Goal: Transaction & Acquisition: Download file/media

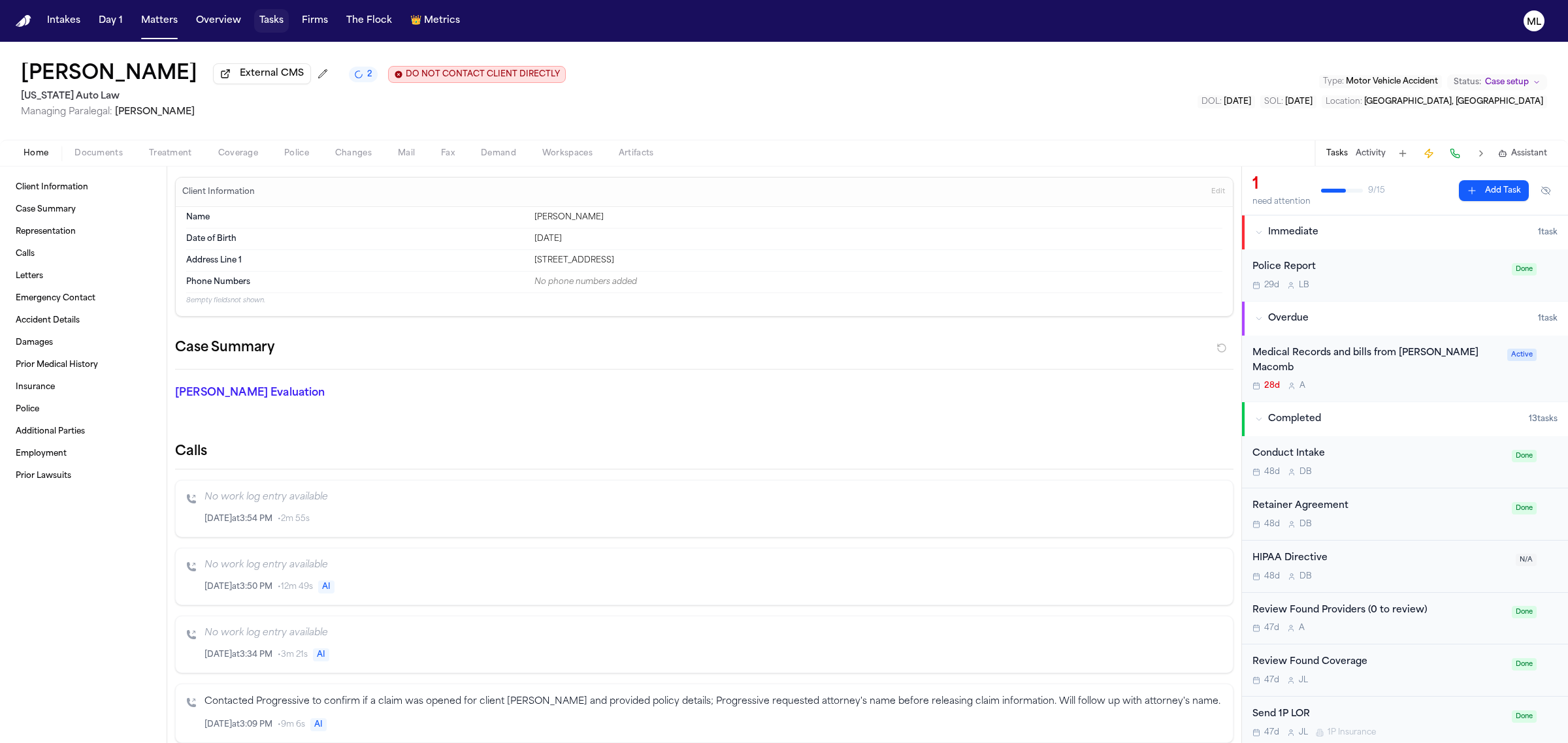
click at [274, 25] on button "Tasks" at bounding box center [271, 20] width 35 height 24
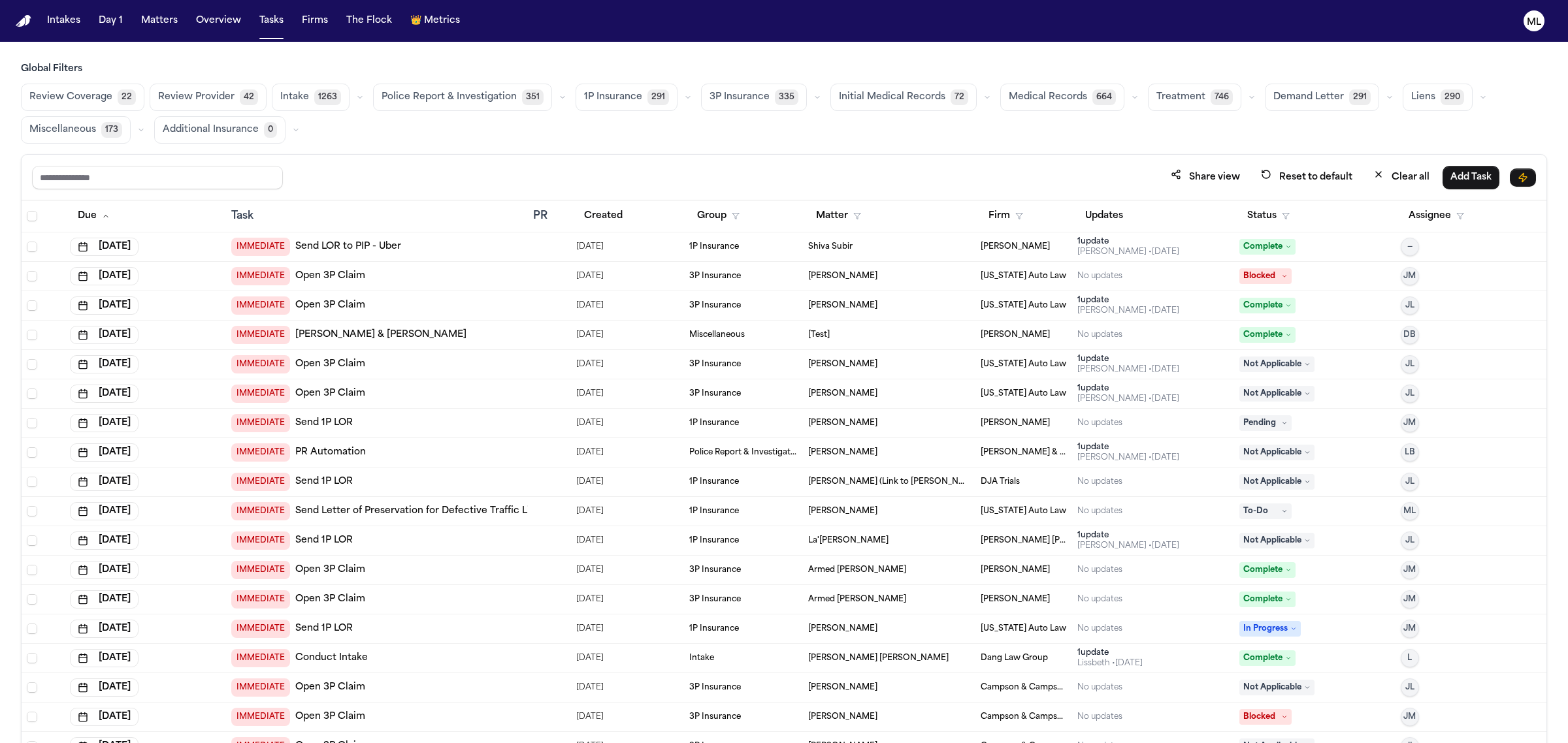
click at [1009, 92] on span "Medical Records" at bounding box center [1048, 97] width 79 height 13
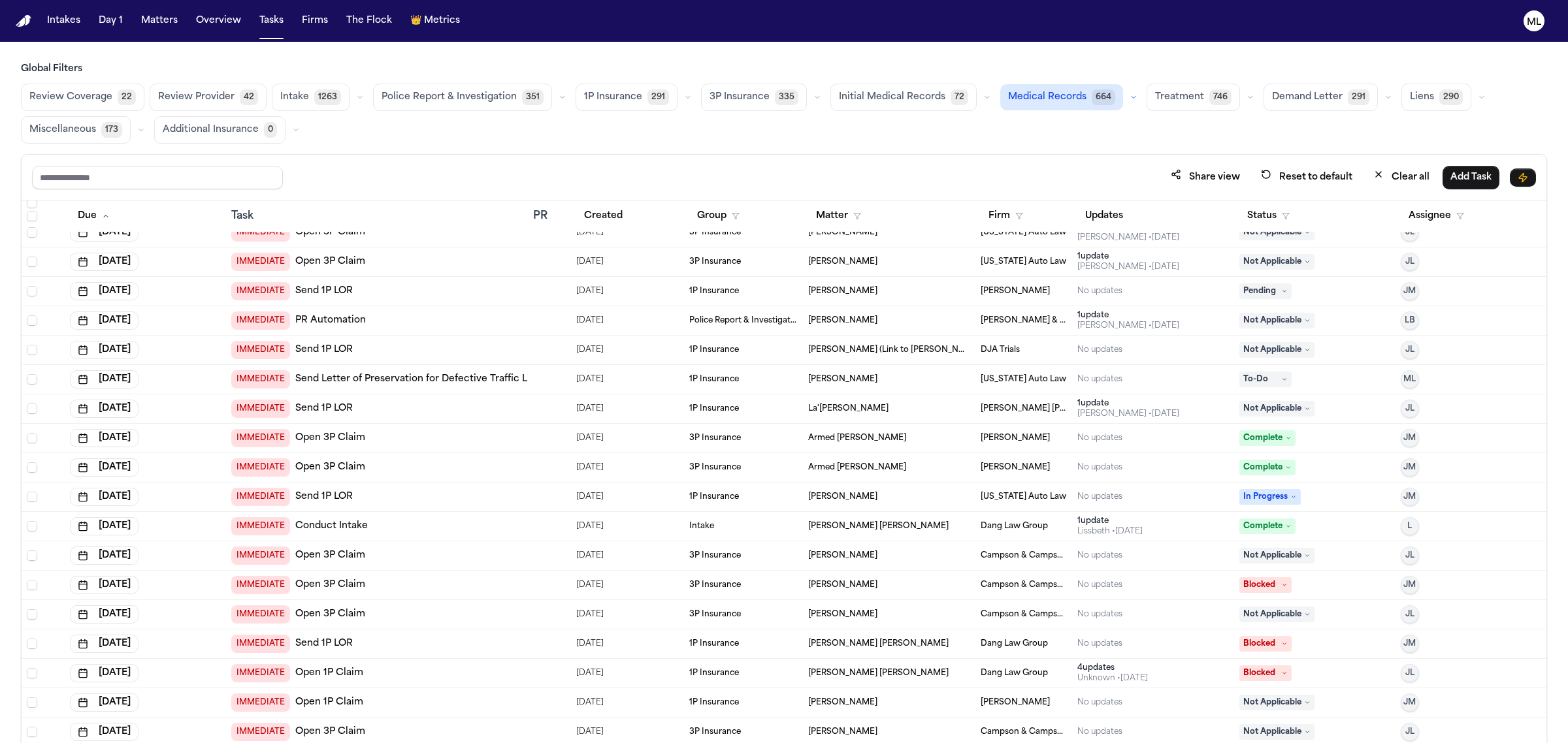
scroll to position [82, 0]
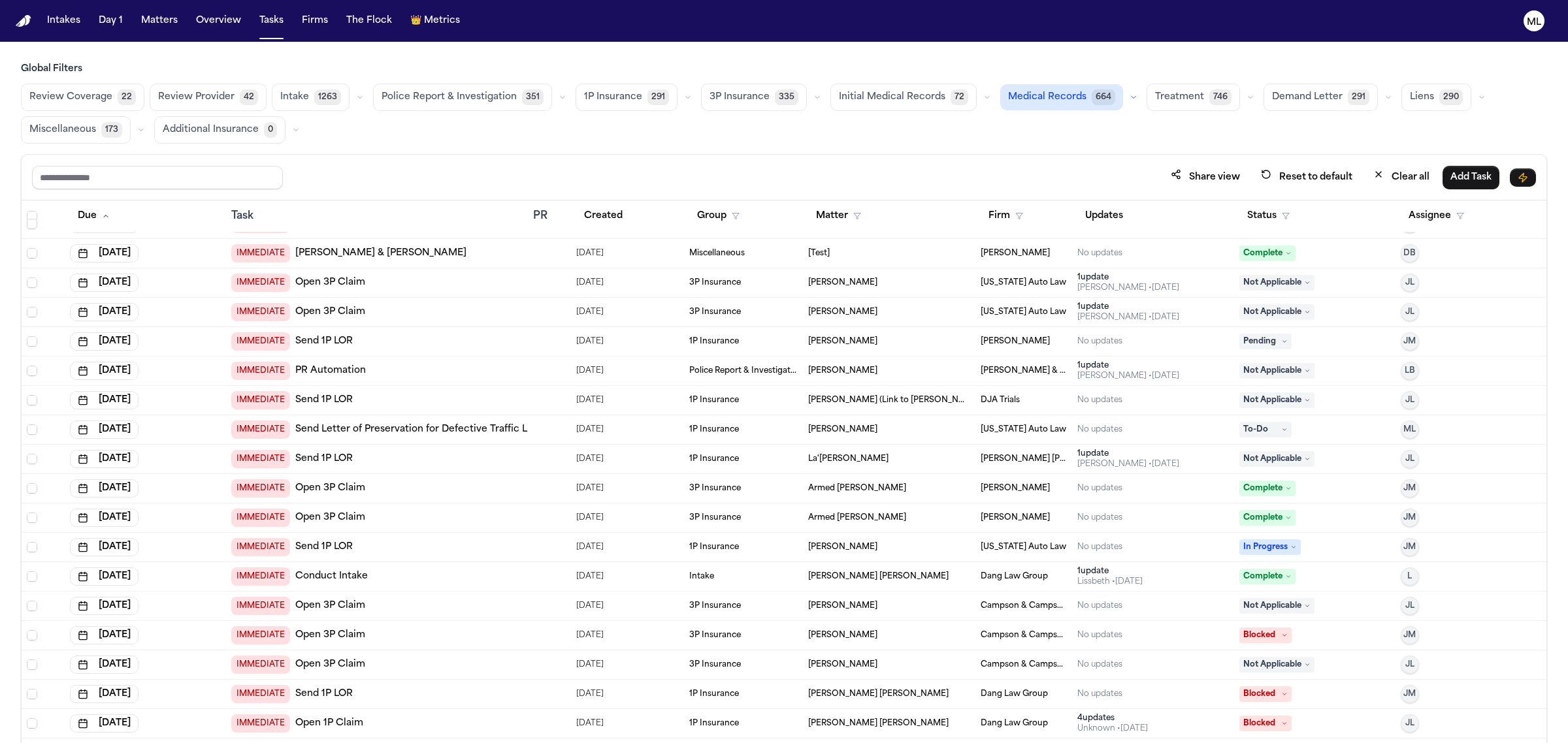
click at [1130, 96] on icon "button" at bounding box center [1134, 98] width 8 height 8
click at [1028, 131] on span "Medical Records" at bounding box center [1048, 129] width 79 height 13
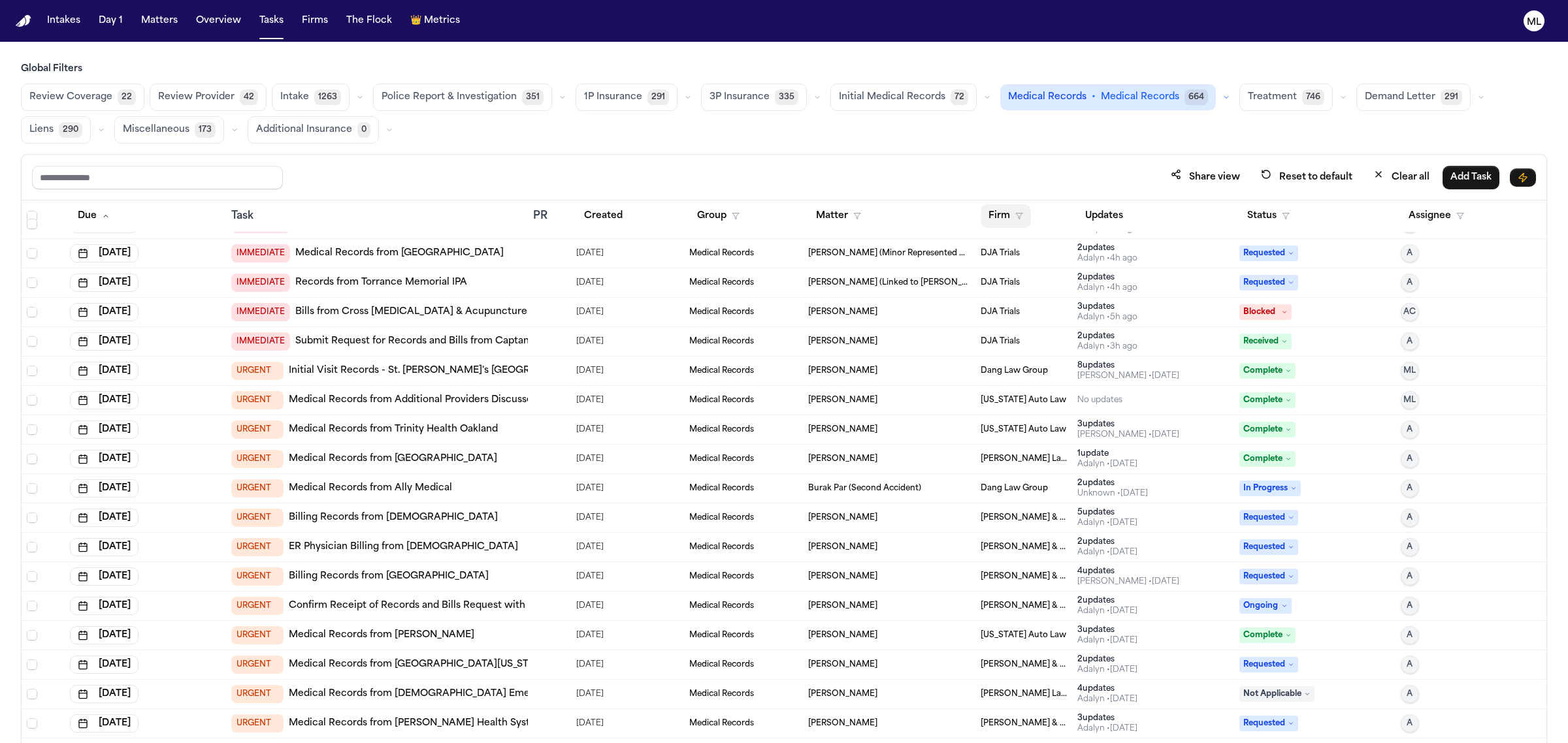
click at [993, 220] on button "Firm" at bounding box center [1006, 216] width 50 height 24
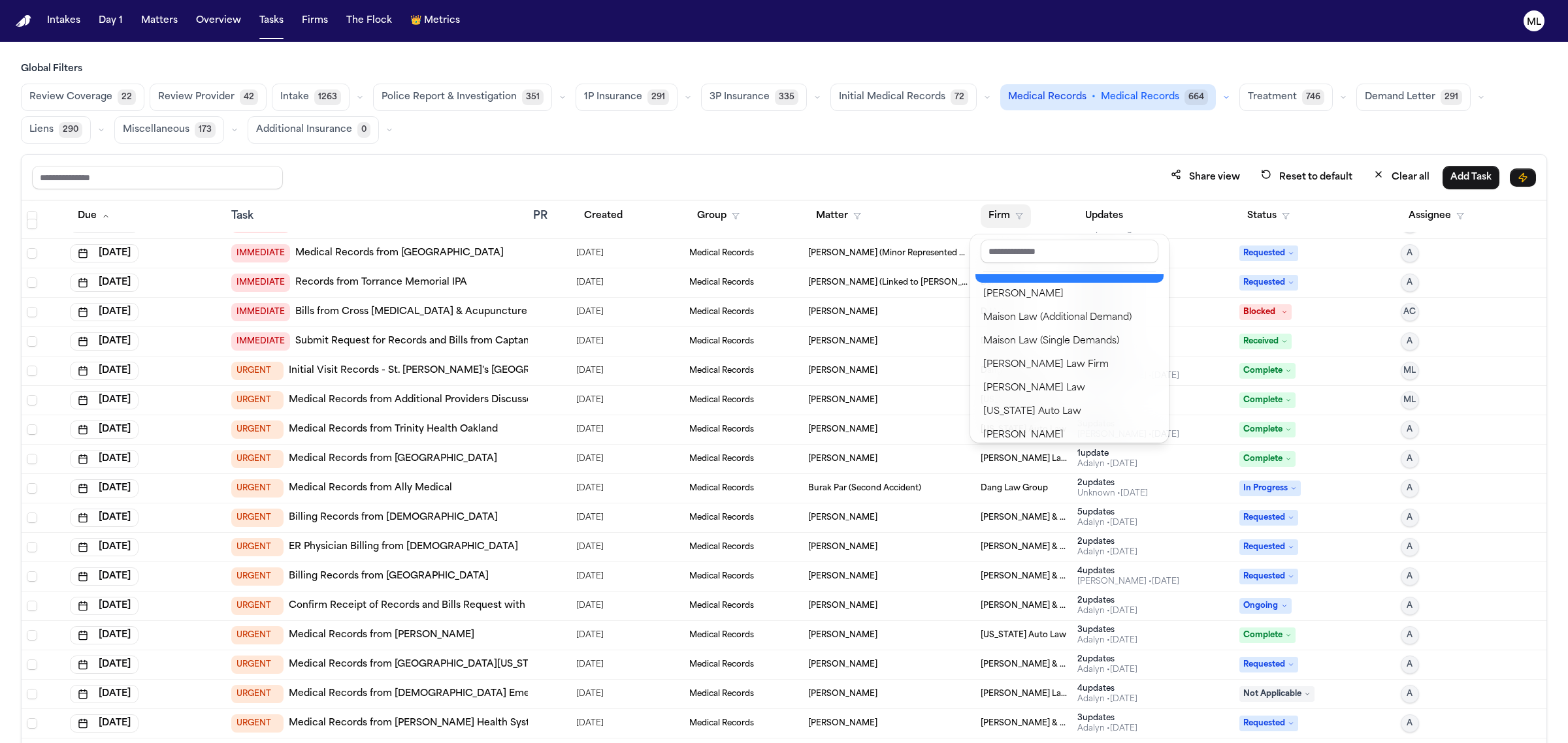
scroll to position [979, 0]
click at [1032, 377] on button "[US_STATE] Auto Law" at bounding box center [1069, 387] width 188 height 24
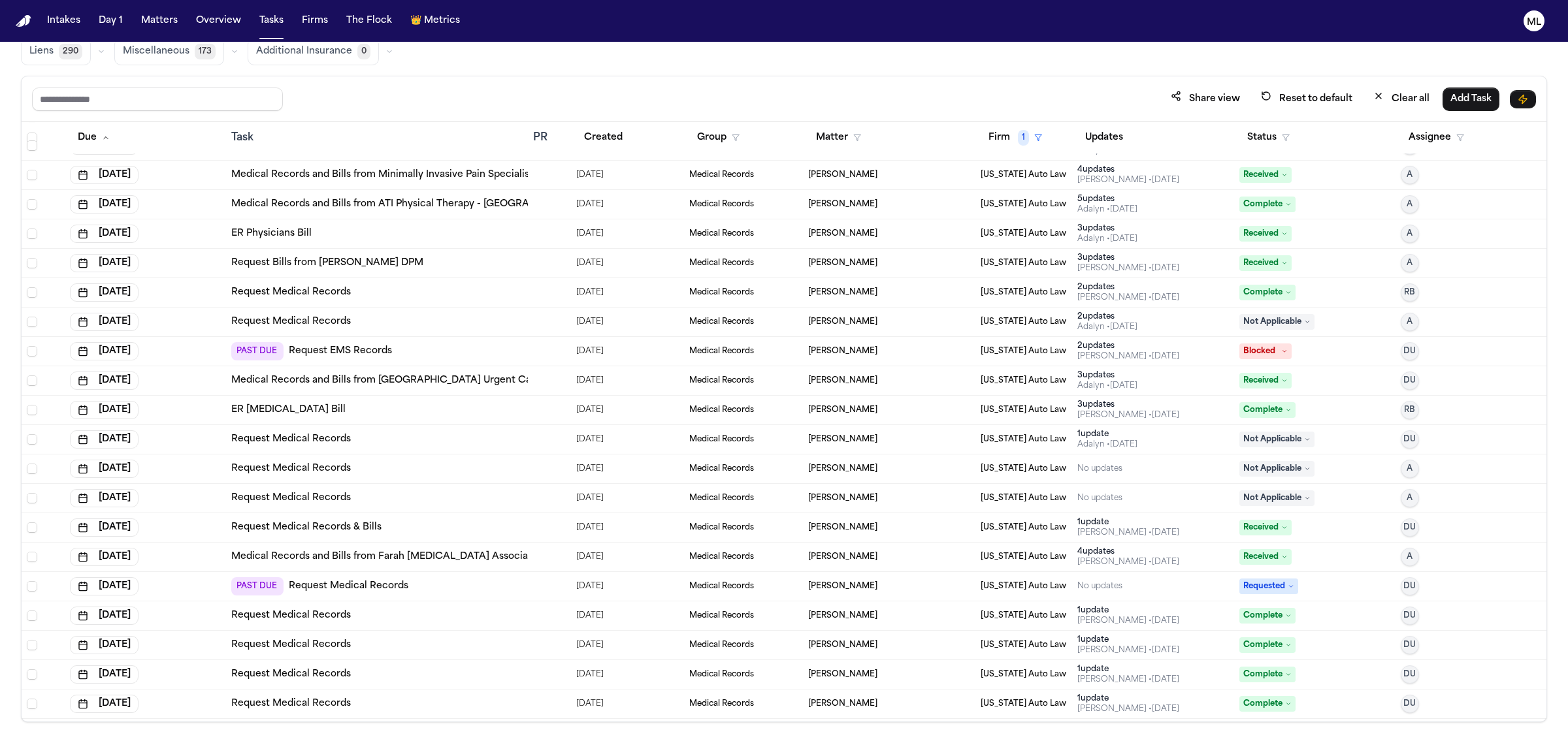
scroll to position [979, 0]
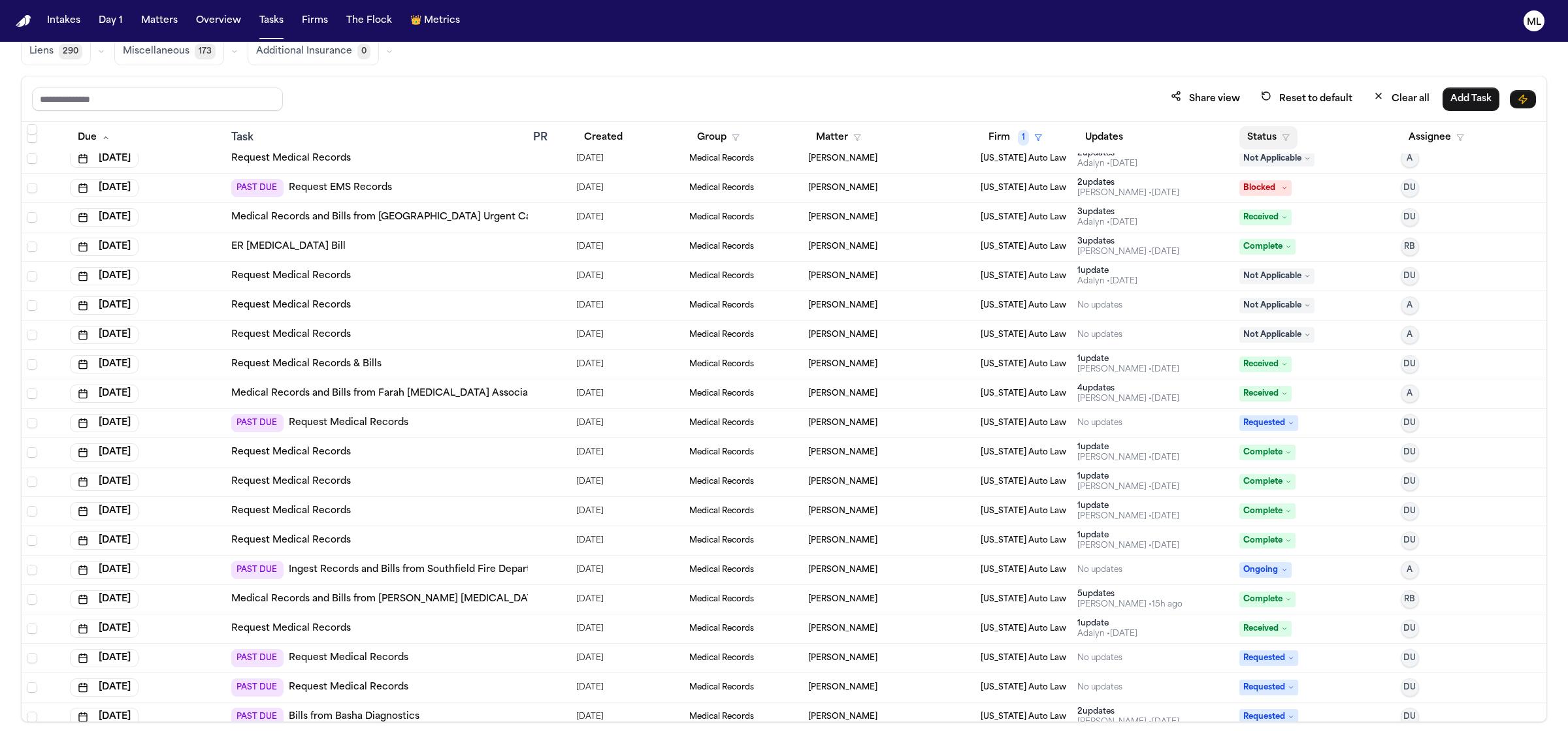
click at [1239, 136] on button "Status" at bounding box center [1268, 137] width 58 height 24
click at [1267, 226] on button "Active" at bounding box center [1256, 217] width 37 height 17
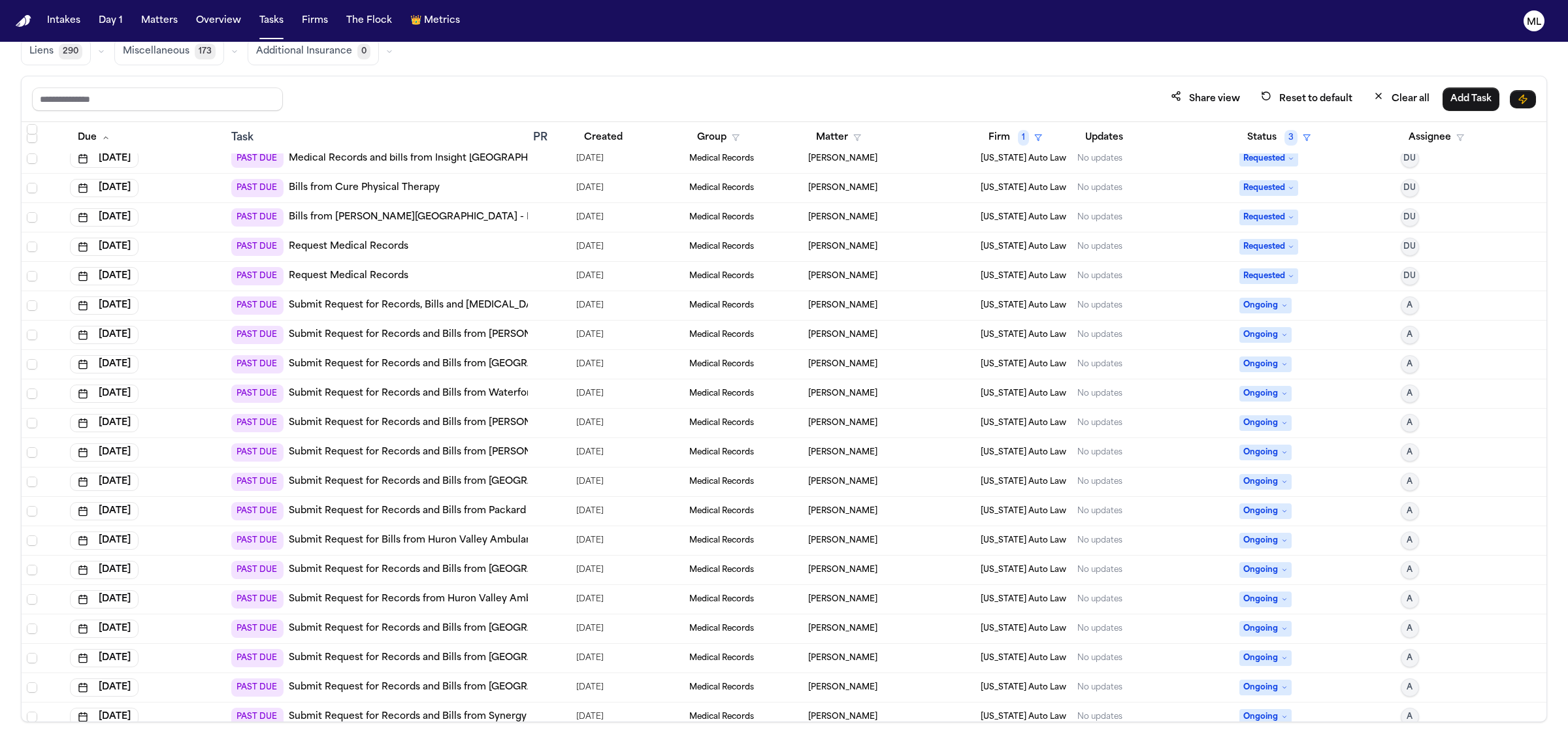
scroll to position [408, 0]
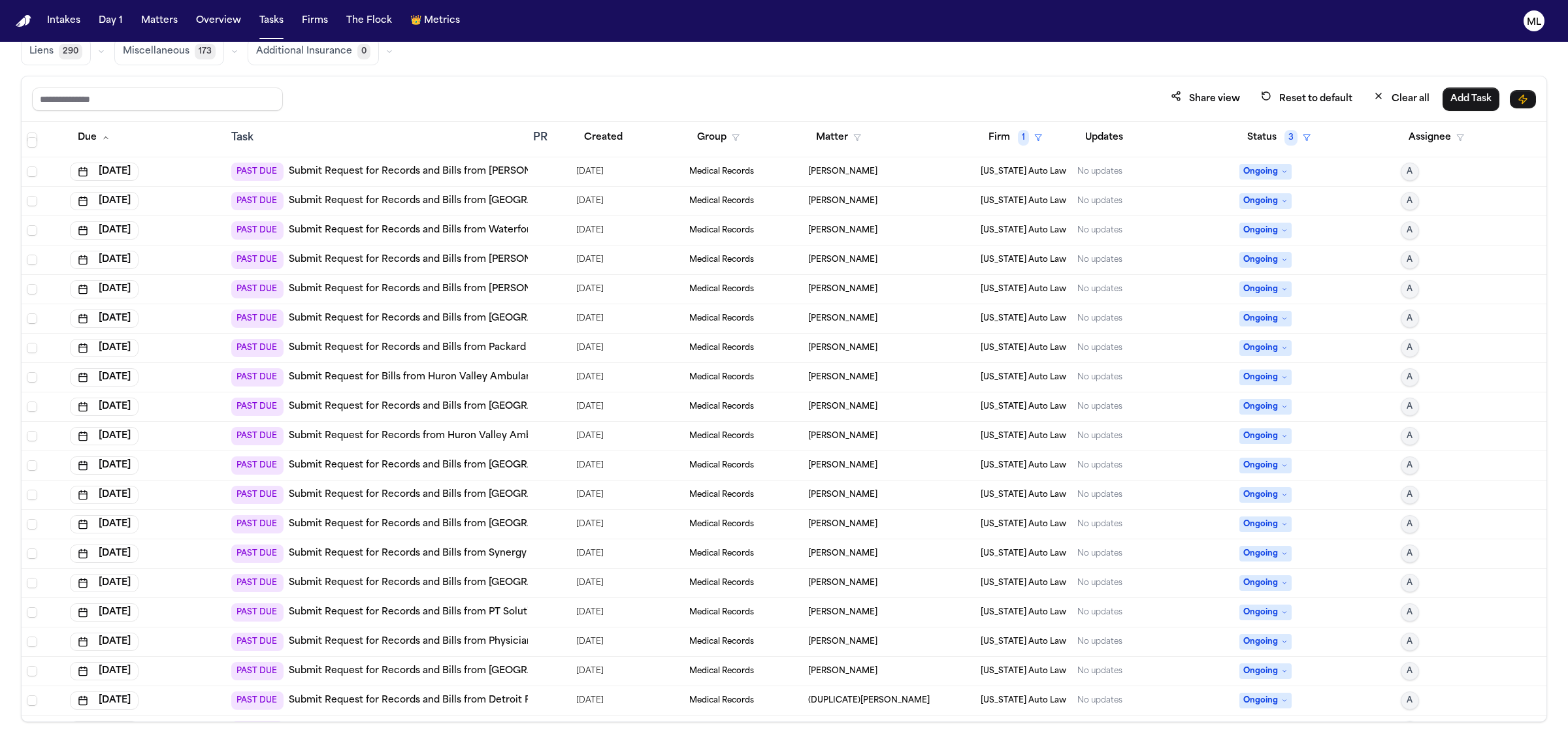
click at [537, 522] on div at bounding box center [538, 524] width 10 height 10
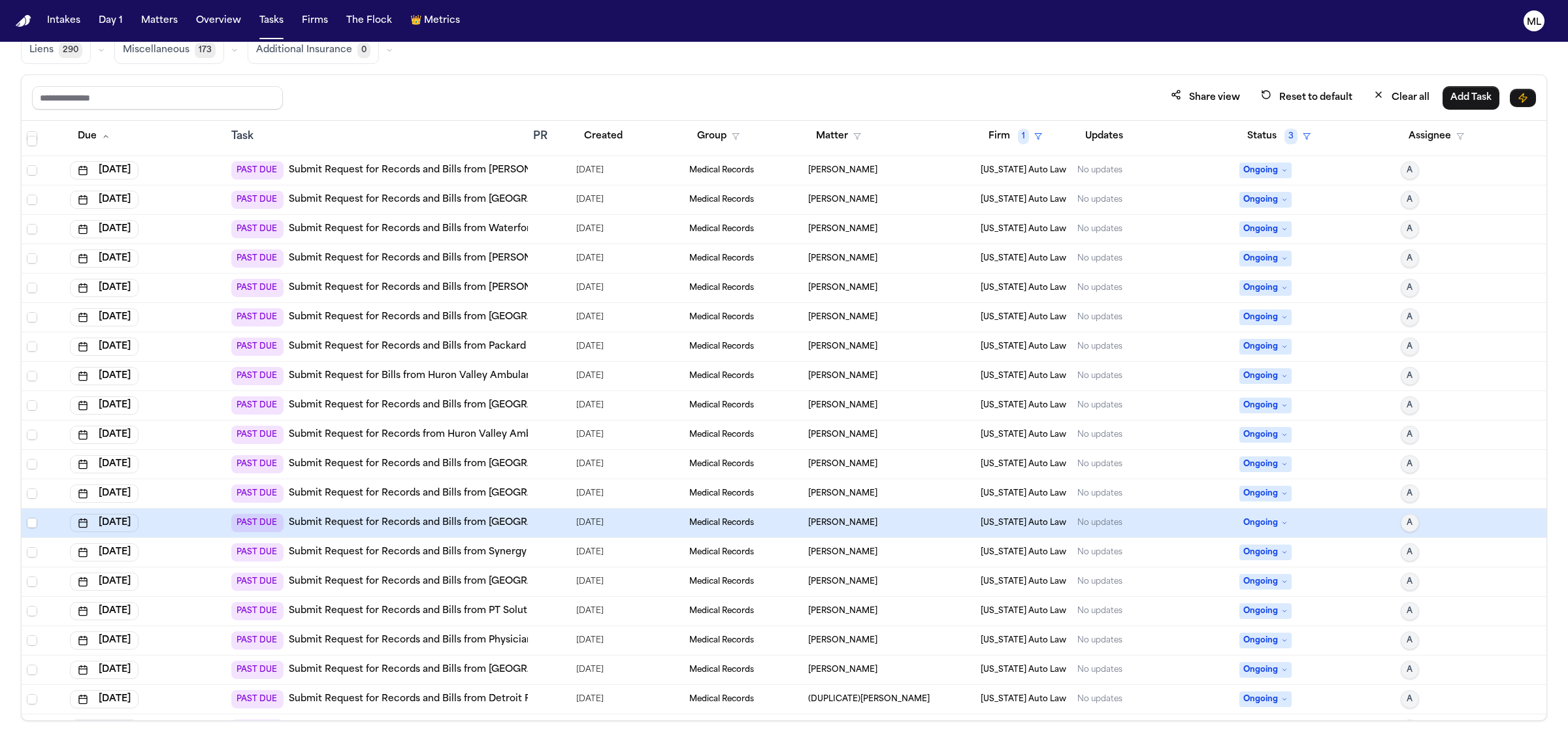
click at [469, 520] on link "Submit Request for Records and Bills from McLaren Central Michigan Hospital (Em…" at bounding box center [527, 523] width 477 height 13
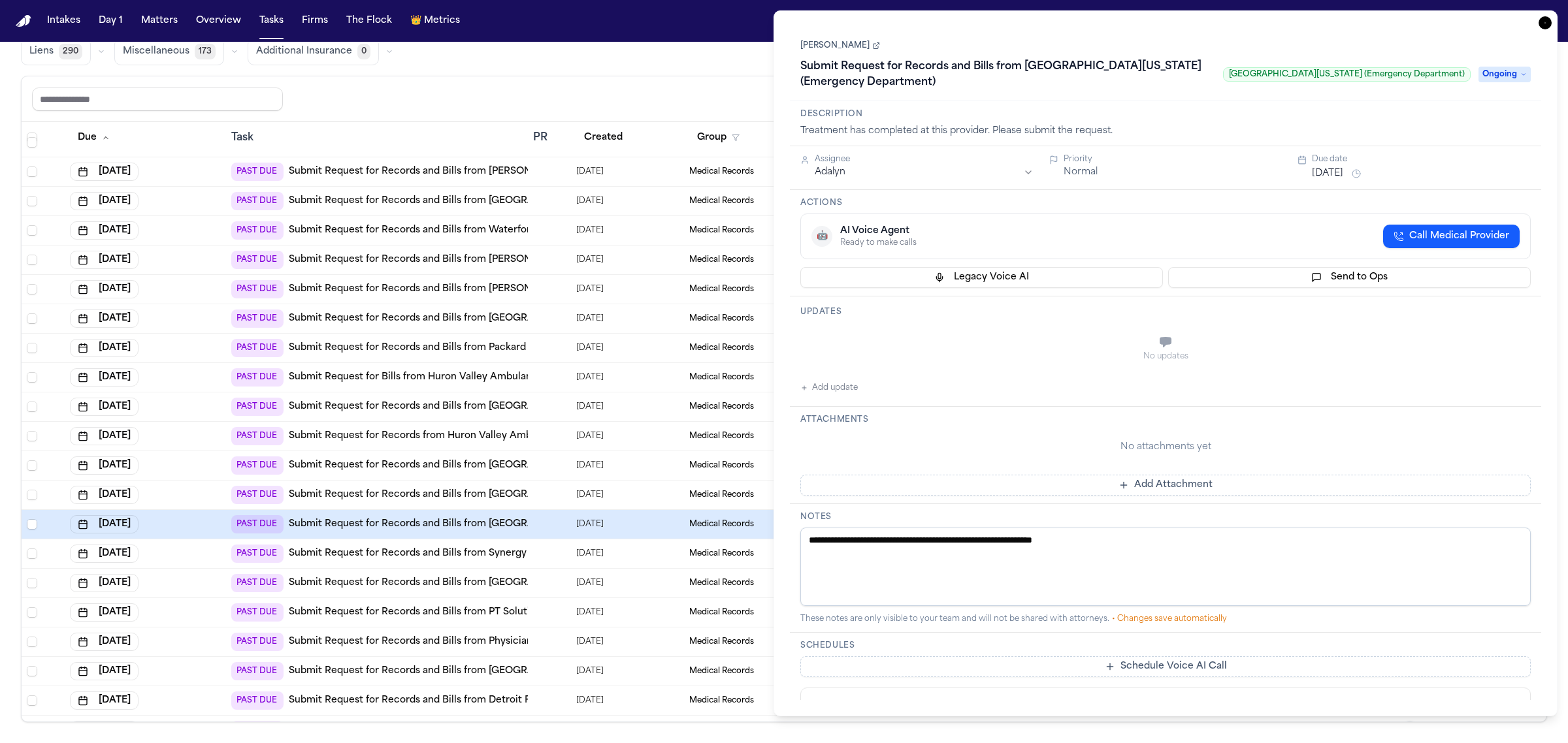
click at [1544, 22] on icon "button" at bounding box center [1544, 22] width 13 height 13
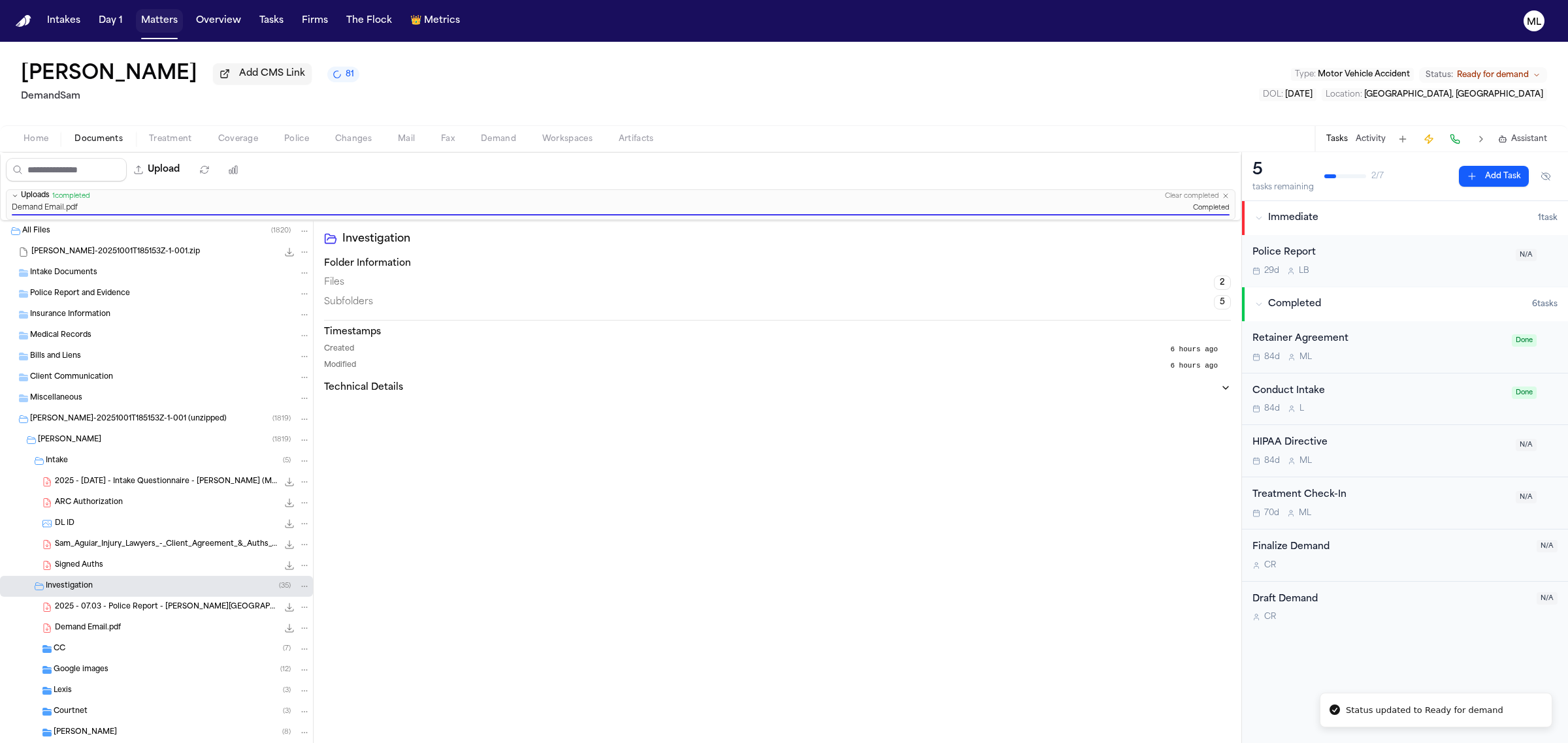
scroll to position [17, 0]
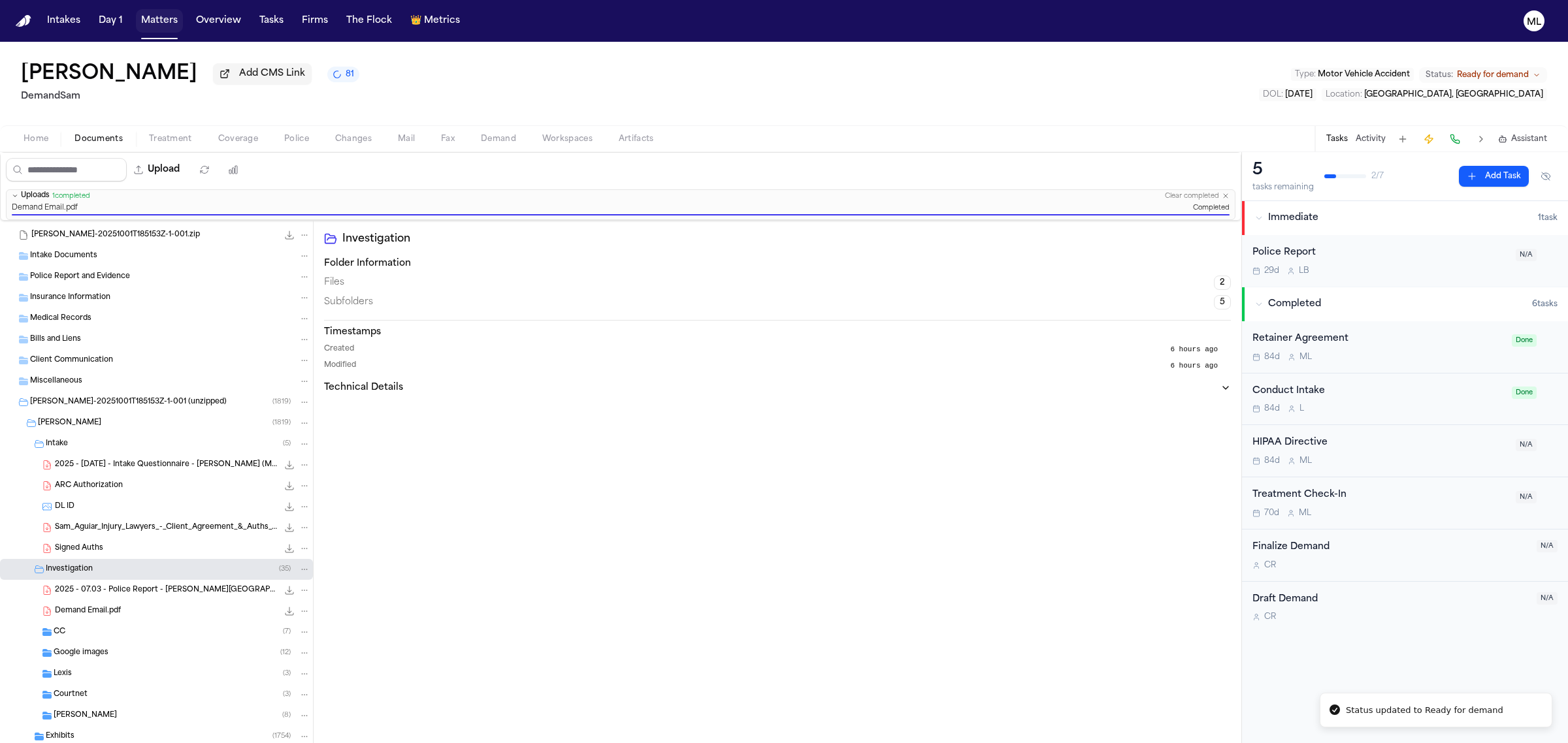
click at [177, 15] on button "Matters" at bounding box center [159, 20] width 47 height 24
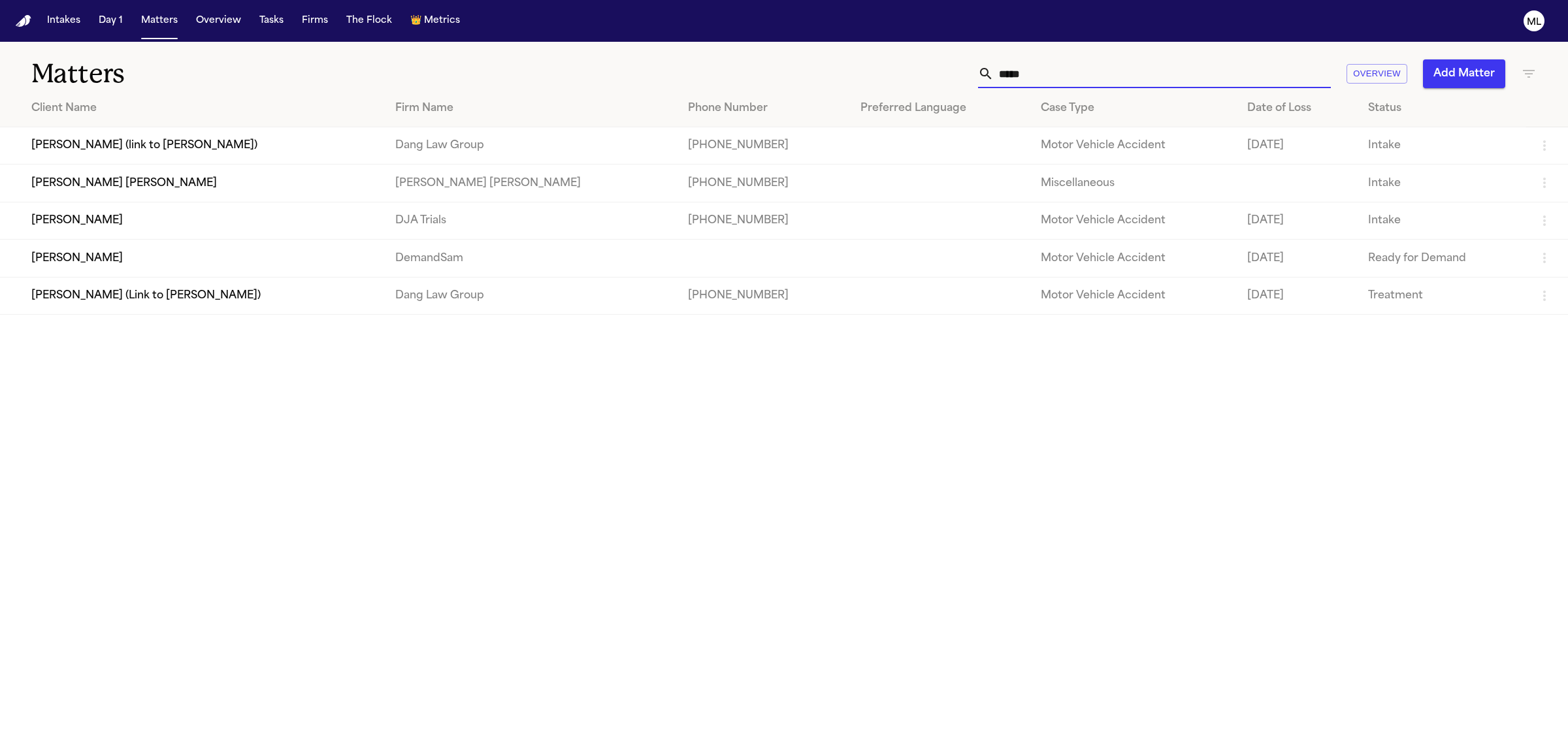
drag, startPoint x: 1050, startPoint y: 62, endPoint x: 996, endPoint y: 64, distance: 54.0
click at [996, 64] on input "*****" at bounding box center [1161, 74] width 337 height 28
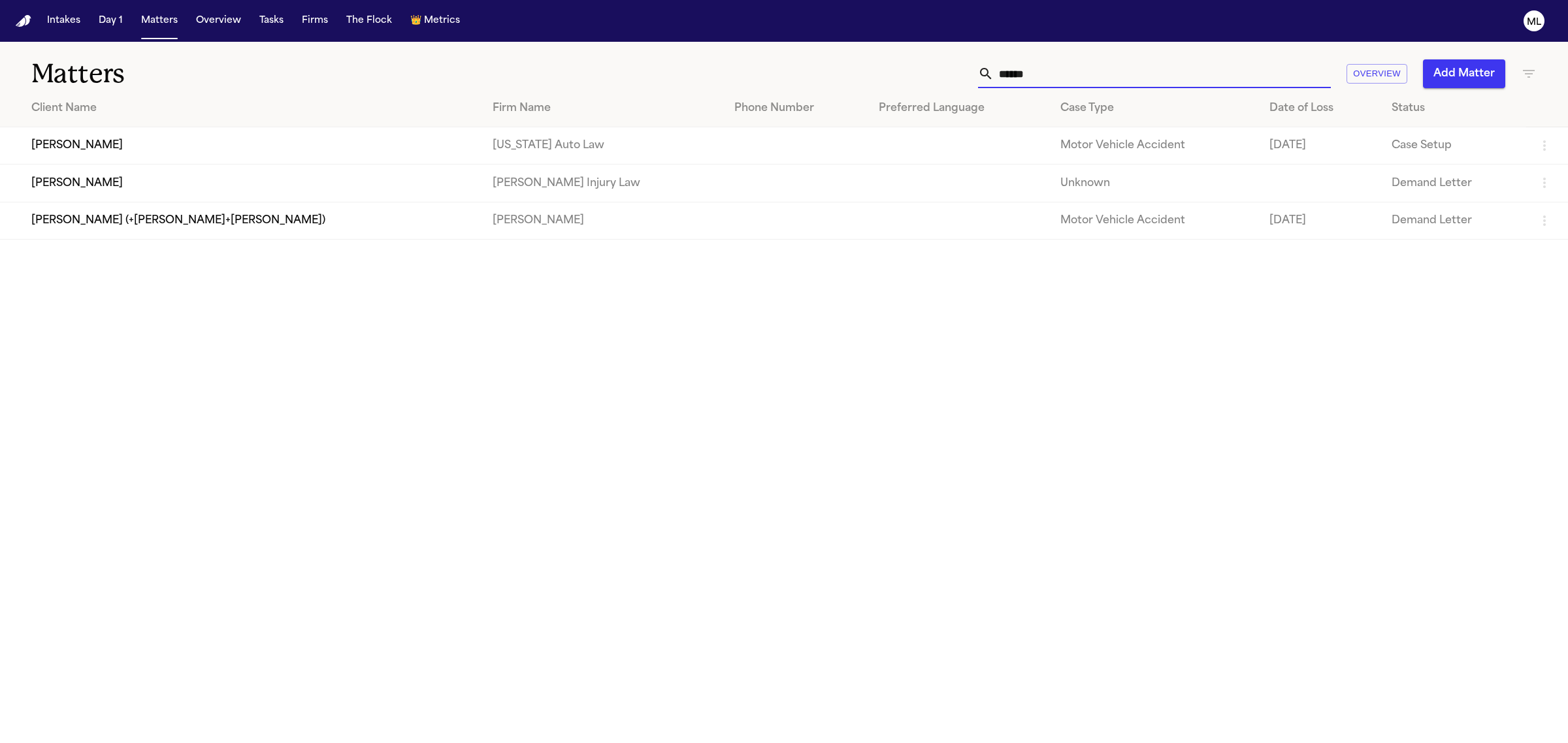
type input "******"
click at [206, 147] on td "[PERSON_NAME]" at bounding box center [241, 146] width 482 height 37
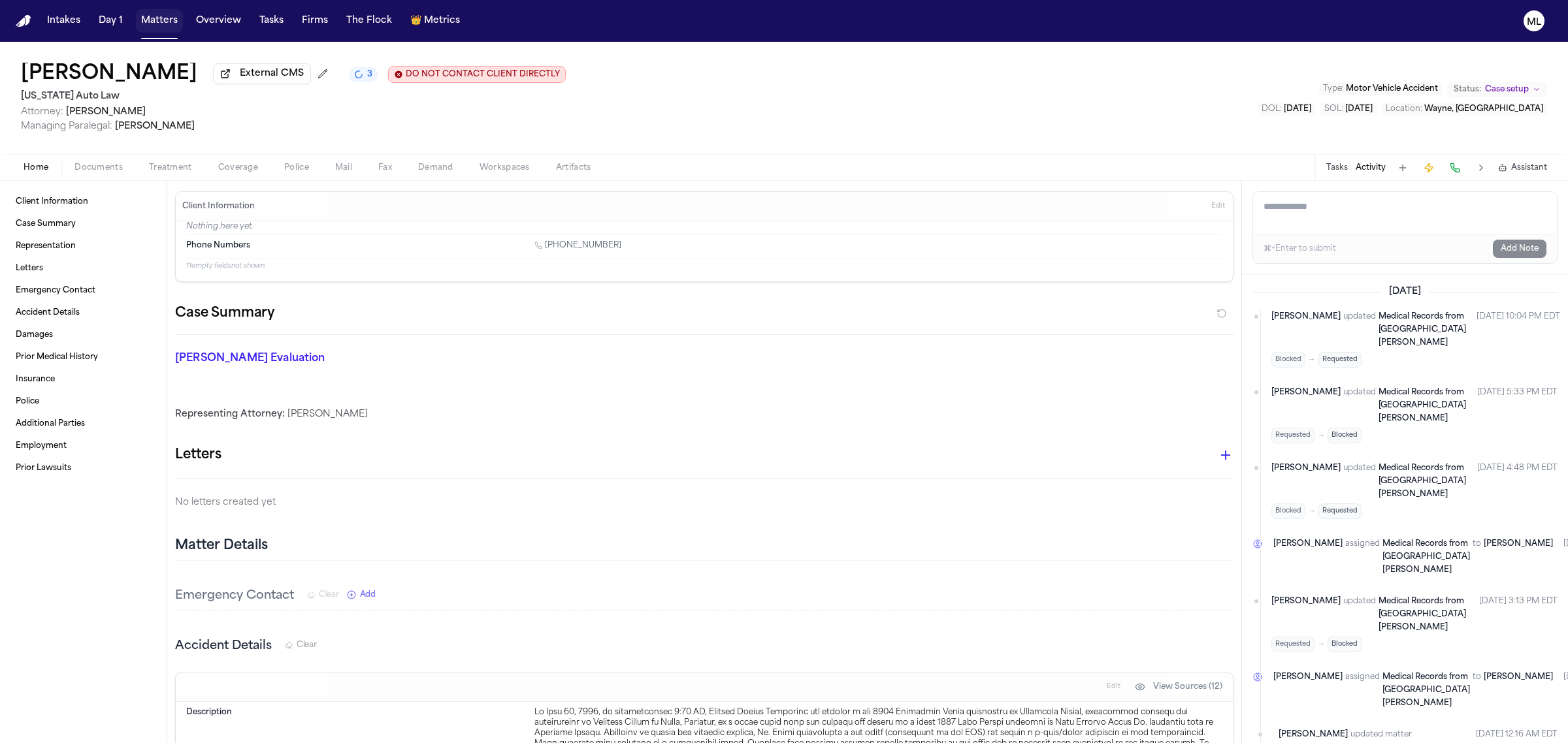
drag, startPoint x: 0, startPoint y: 0, endPoint x: 168, endPoint y: 21, distance: 169.3
click at [160, 23] on button "Matters" at bounding box center [159, 20] width 47 height 24
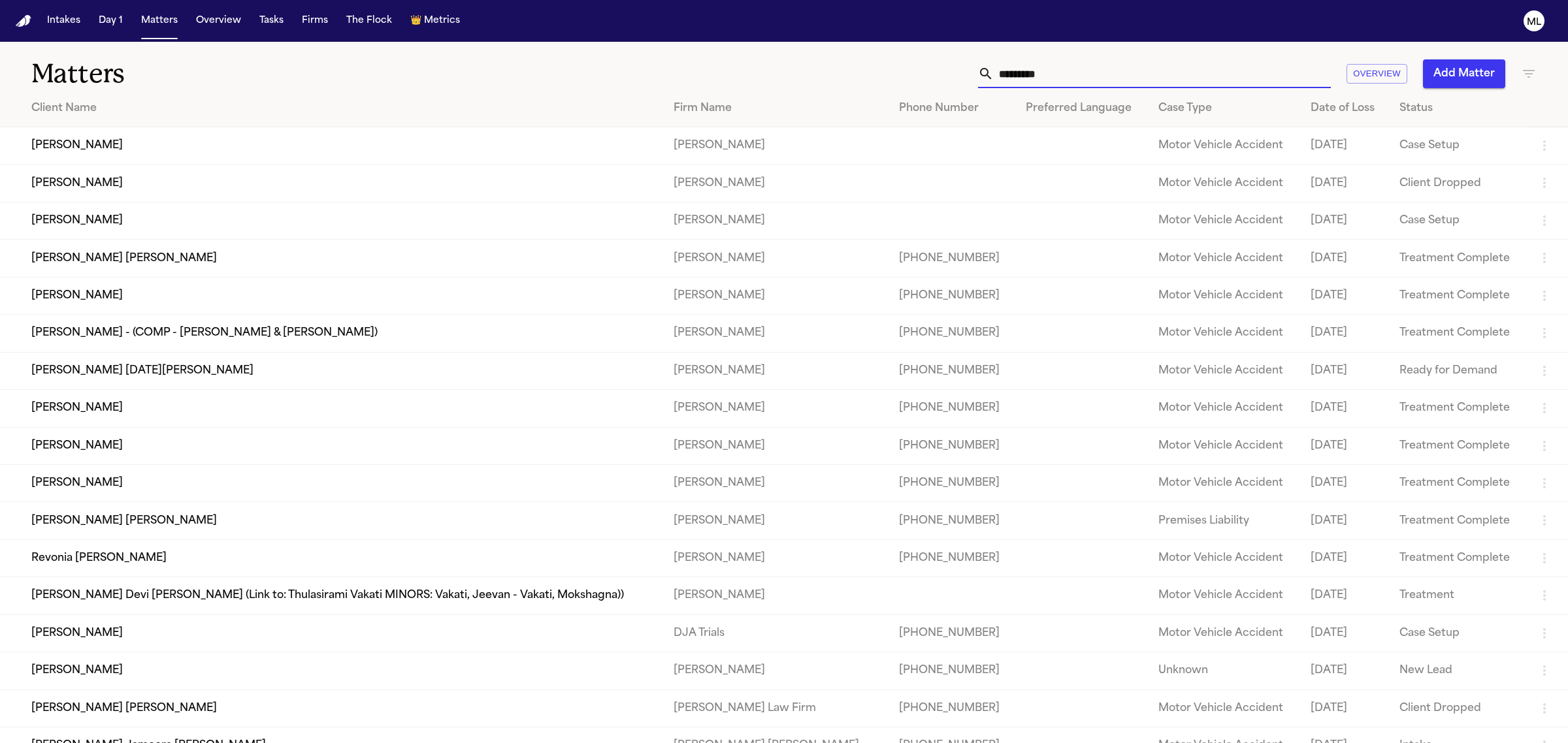
drag, startPoint x: 1067, startPoint y: 75, endPoint x: 910, endPoint y: 74, distance: 157.0
click at [910, 74] on div "********* Overview Add Matter" at bounding box center [1009, 74] width 1054 height 28
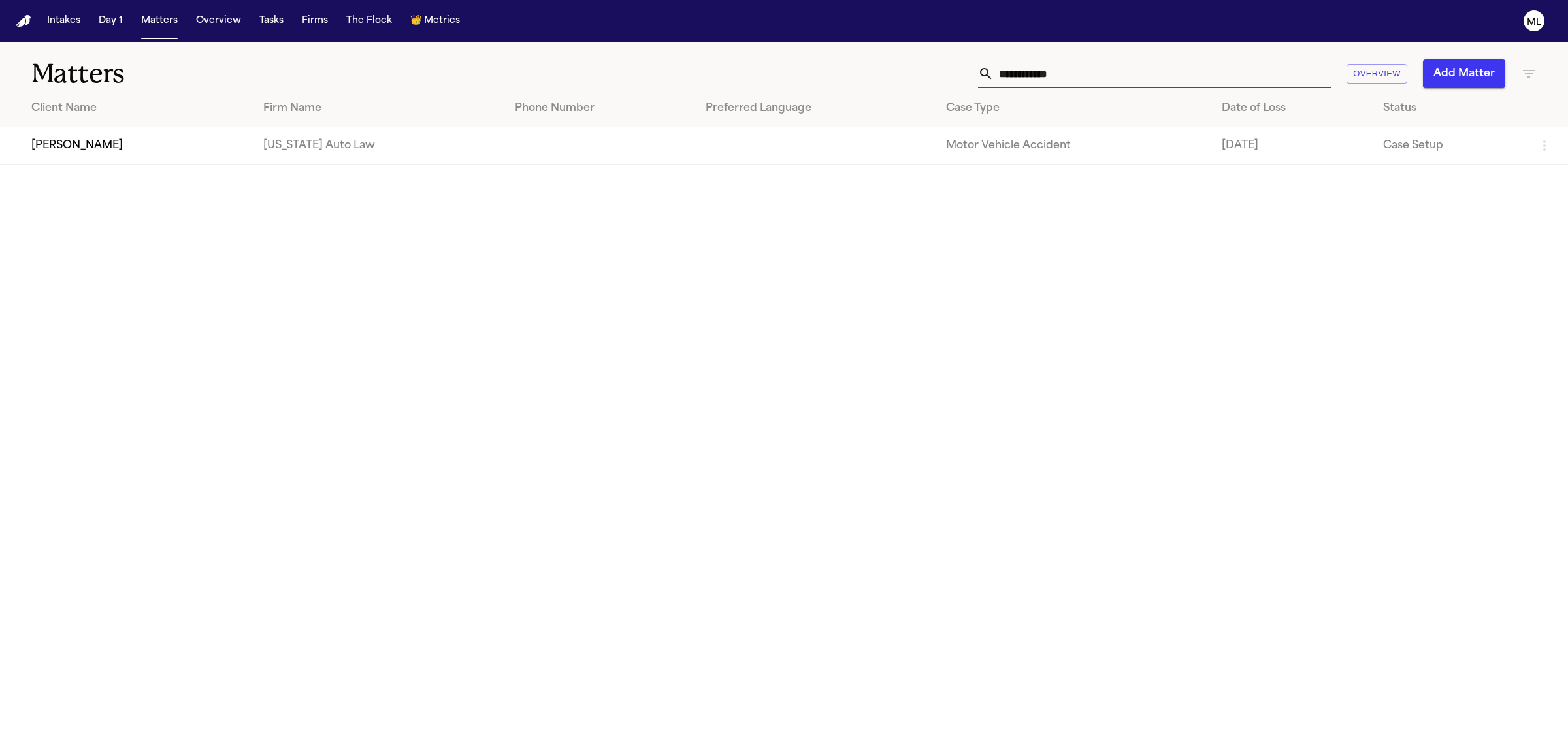
type input "**********"
click at [109, 154] on td "[PERSON_NAME]" at bounding box center [126, 146] width 253 height 37
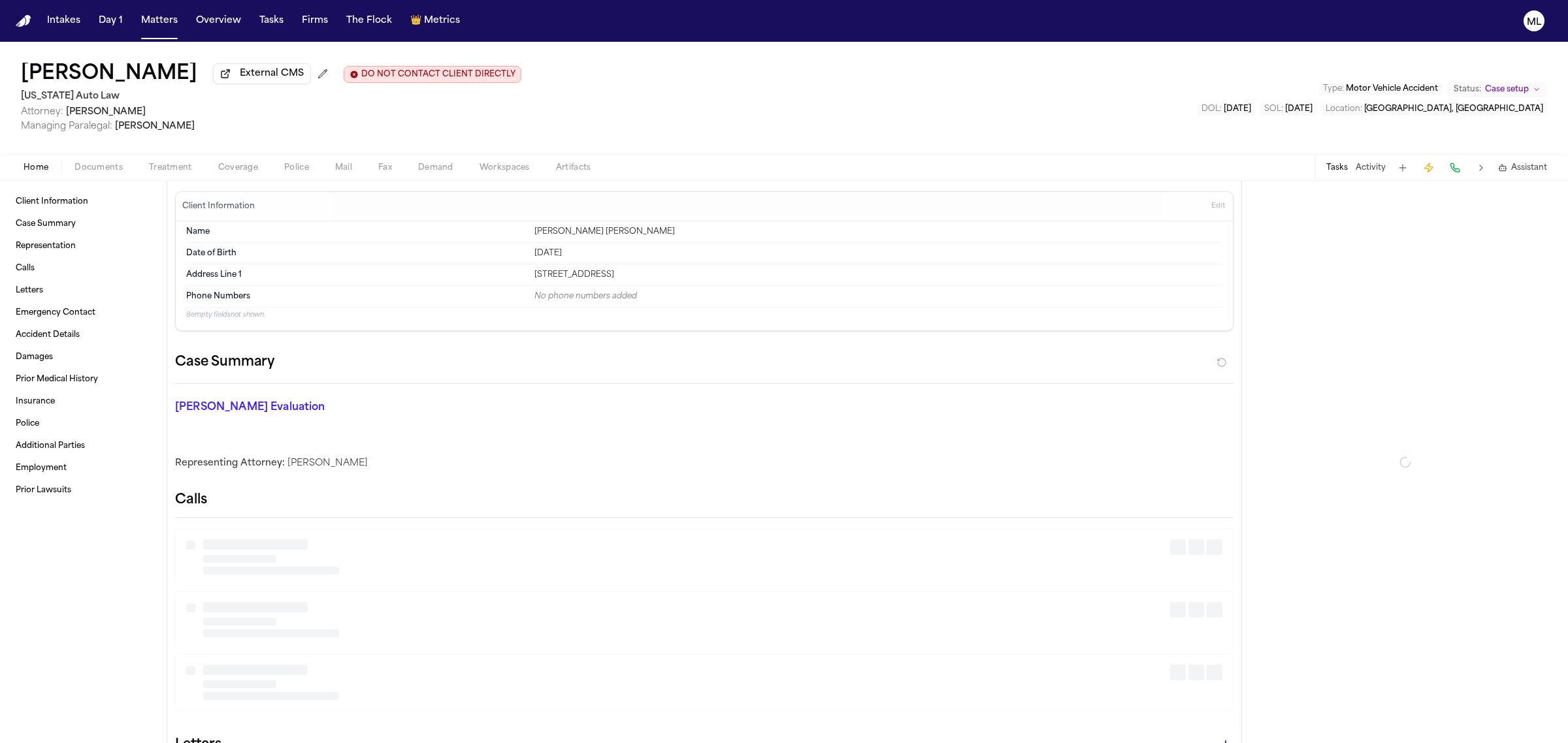
click at [106, 167] on span "Documents" at bounding box center [98, 167] width 48 height 10
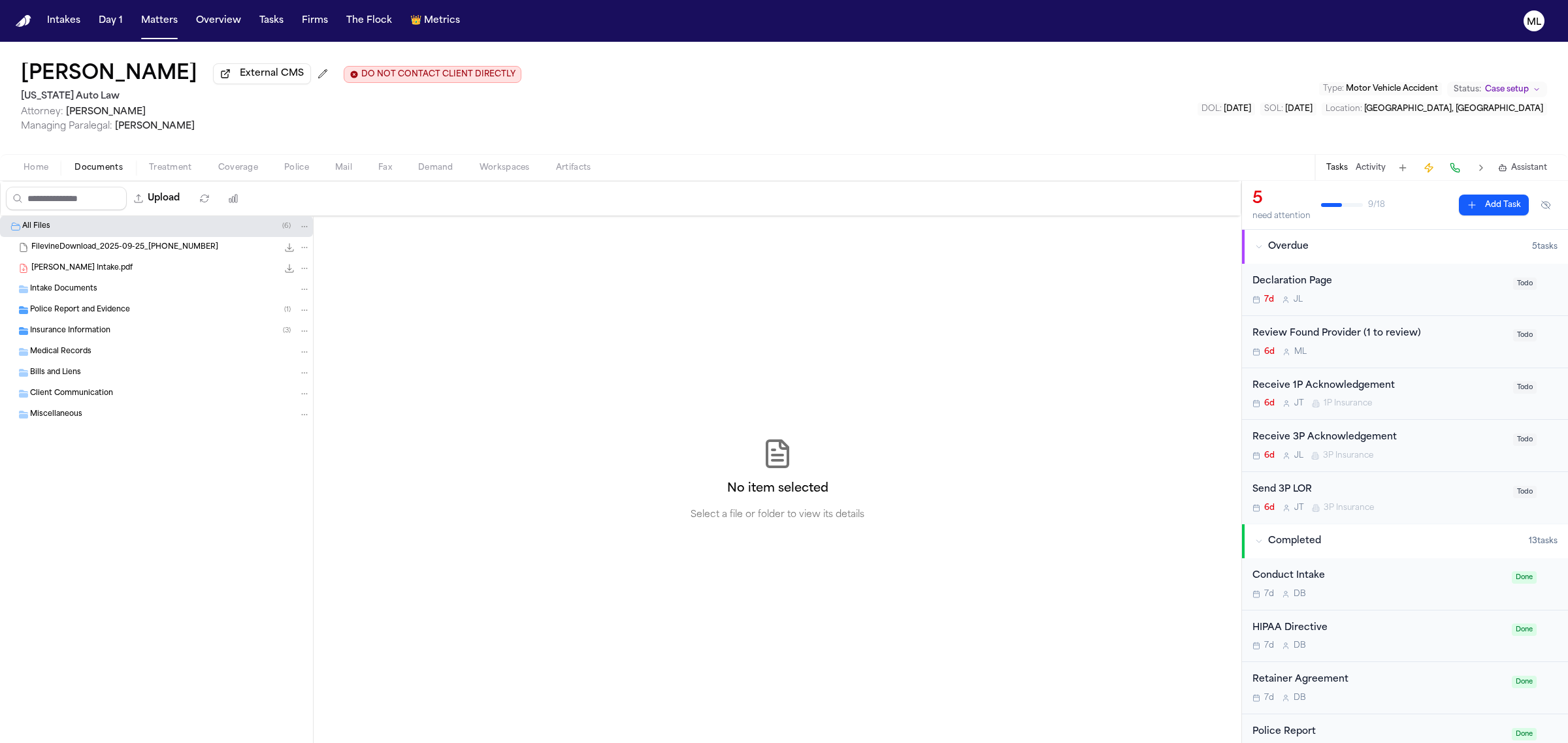
click at [102, 326] on span "Insurance Information" at bounding box center [70, 331] width 81 height 11
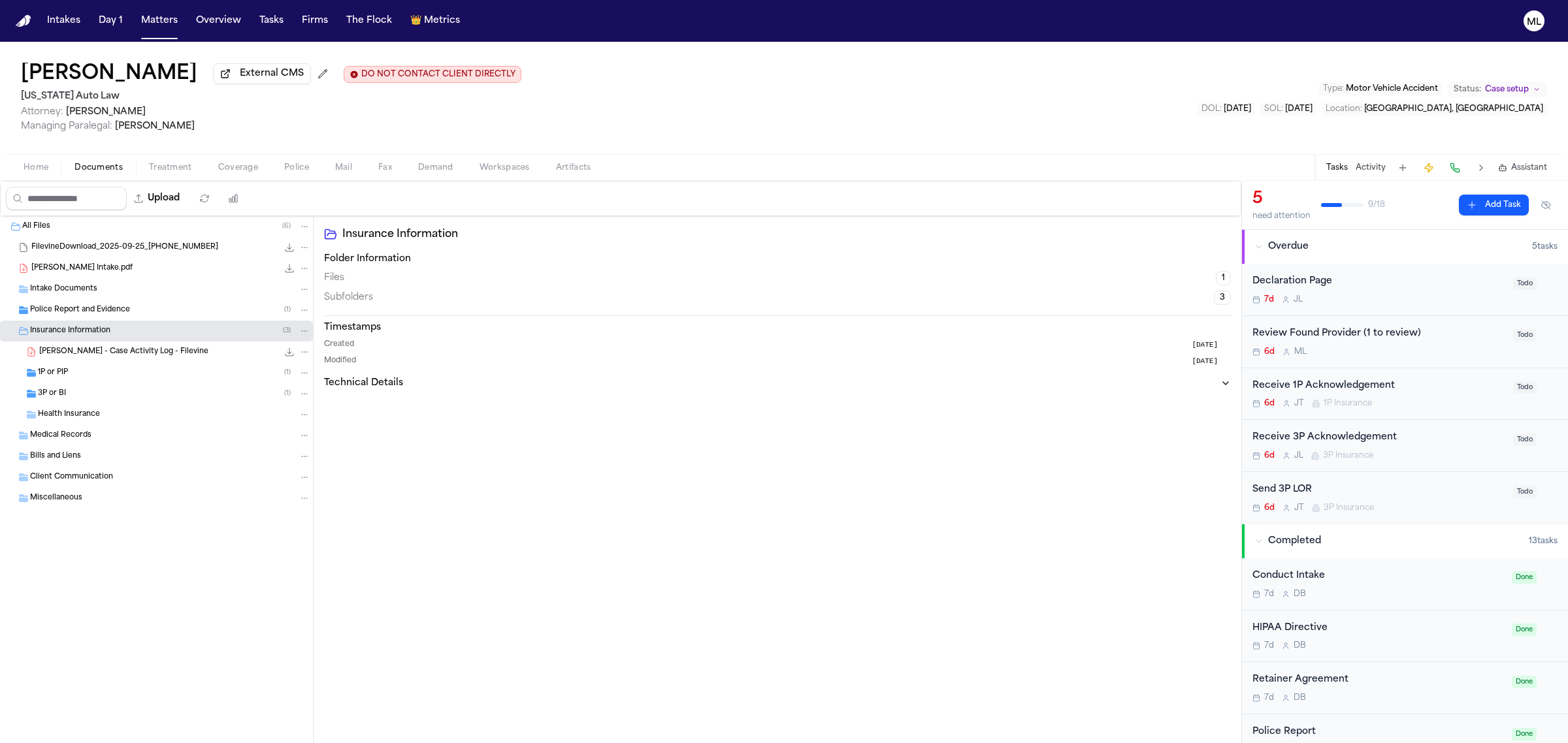
click at [119, 373] on div "1P or PIP ( 1 )" at bounding box center [174, 373] width 272 height 12
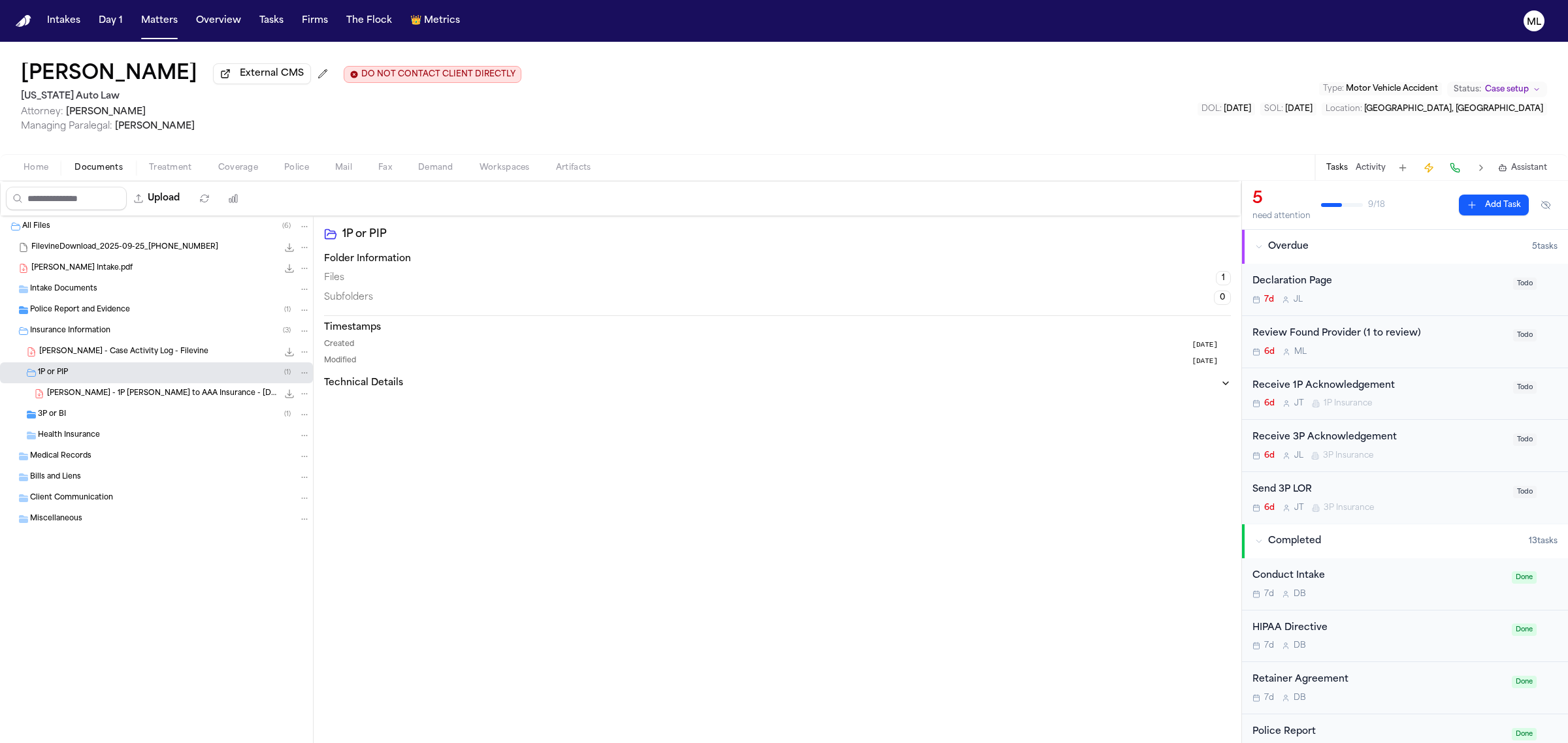
click at [118, 413] on div "3P or BI ( 1 )" at bounding box center [174, 415] width 272 height 12
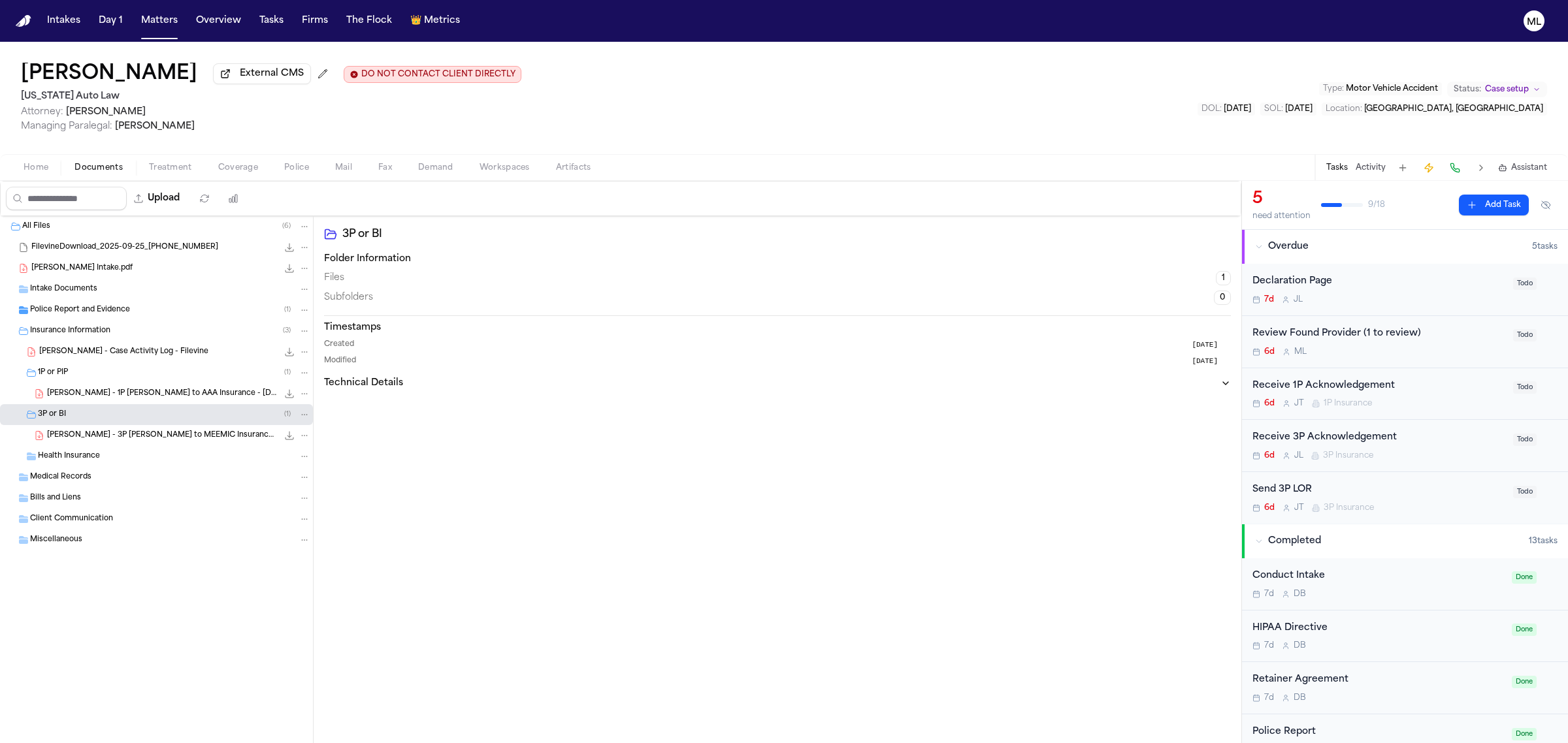
click at [289, 438] on icon "File: J. Roach - 3P LOR to MEEMIC Insurance Company - 9.7.25 and Police Report" at bounding box center [289, 435] width 10 height 10
click at [178, 396] on span "J. Roach - 1P LOR to AAA Insurance - 9.24.25 and MSP Police Report - 9.7.25" at bounding box center [162, 394] width 230 height 11
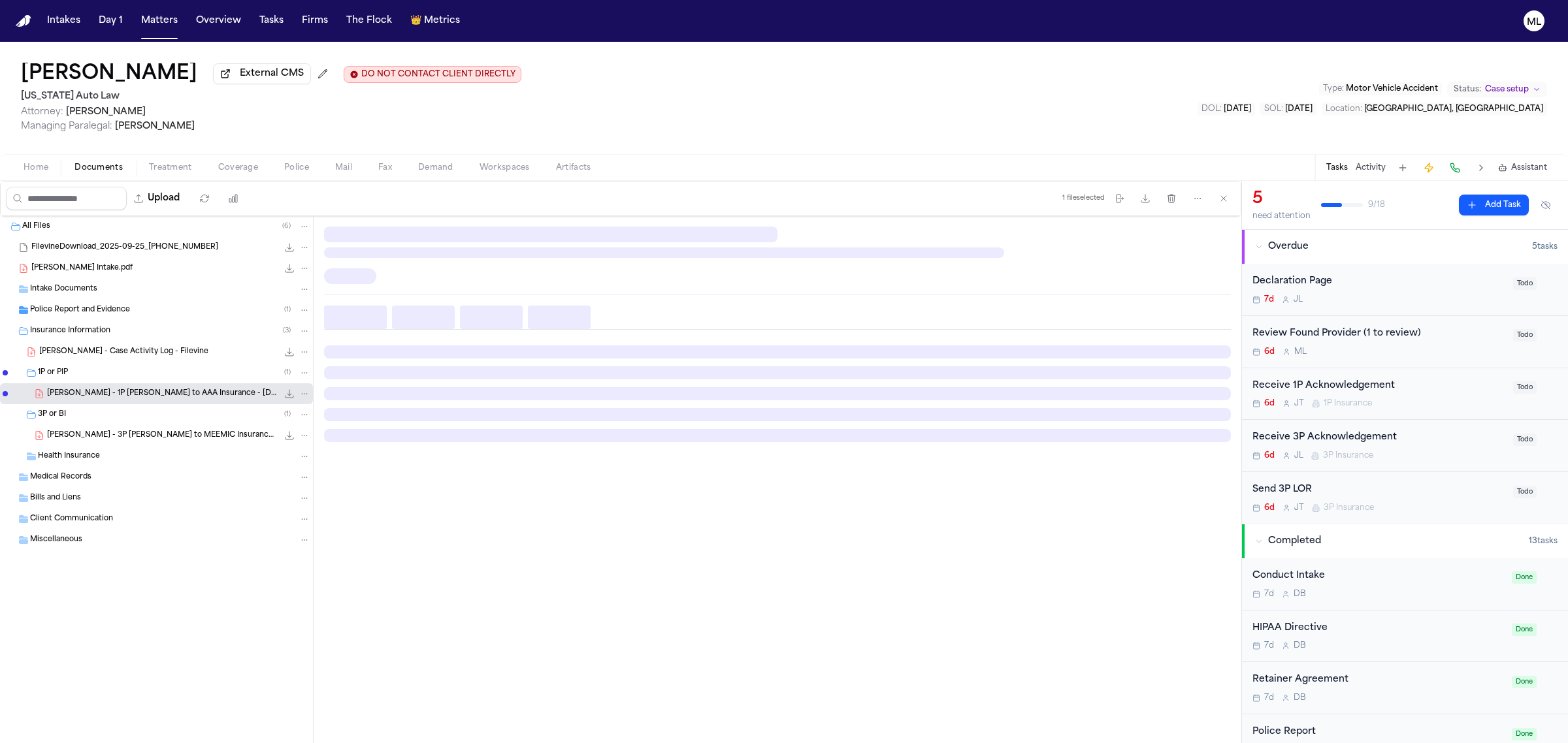
click at [197, 373] on div "1P or PIP ( 1 )" at bounding box center [174, 373] width 272 height 12
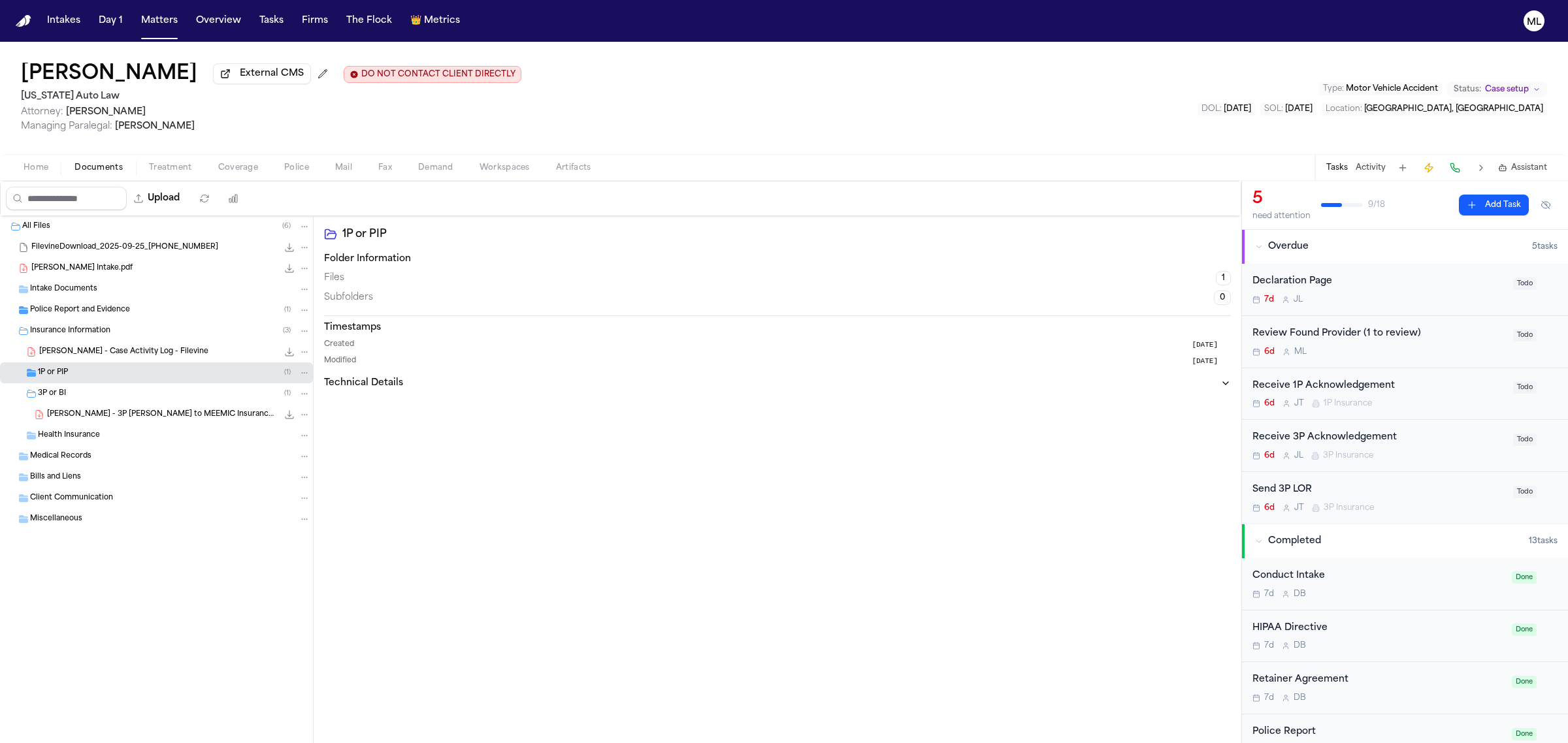
click at [200, 392] on div "3P or BI ( 1 )" at bounding box center [174, 394] width 272 height 12
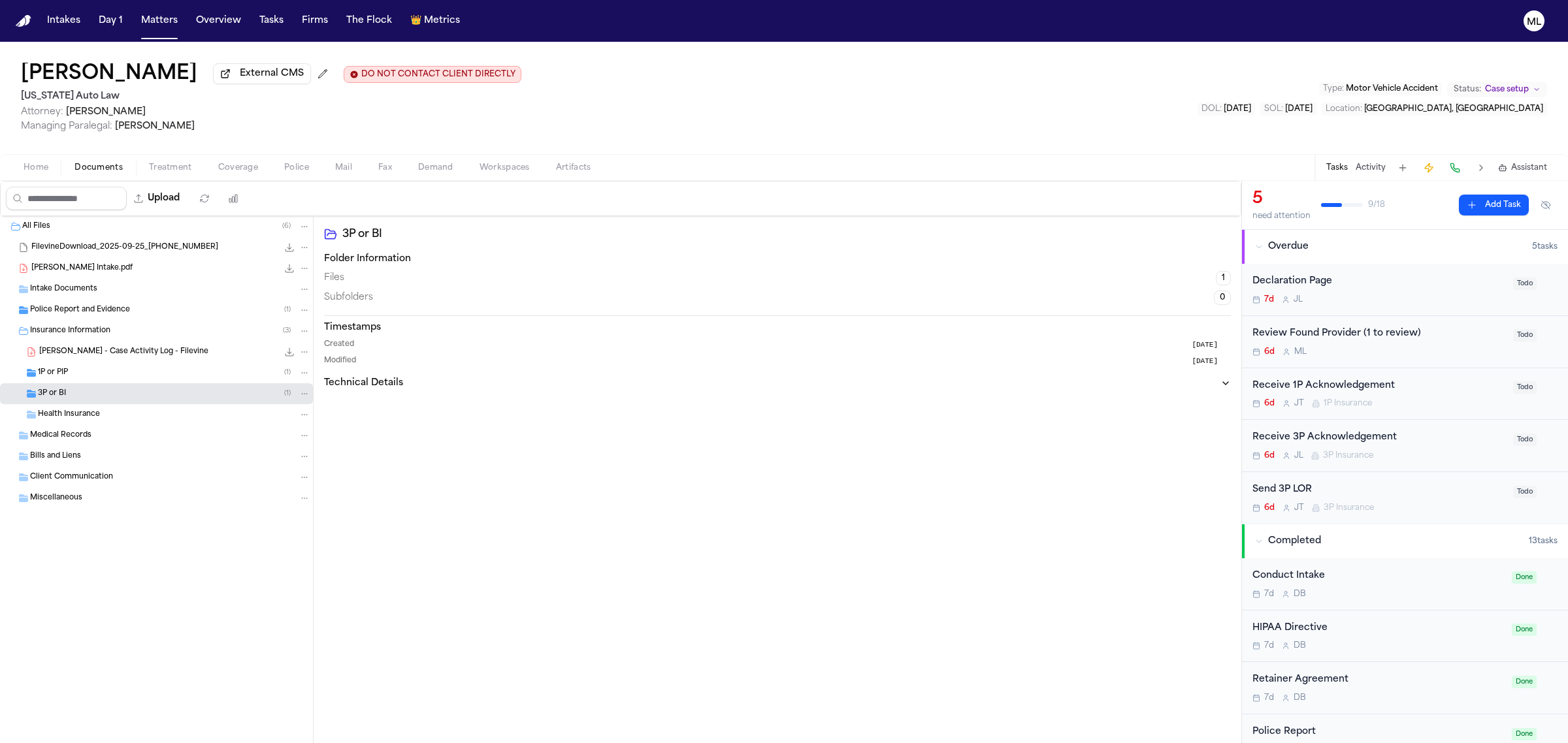
click at [198, 379] on div "1P or PIP ( 1 )" at bounding box center [157, 373] width 313 height 21
click at [198, 396] on span "J. Roach - 1P LOR to AAA Insurance - 9.24.25 and MSP Police Report - 9.7.25" at bounding box center [162, 394] width 230 height 11
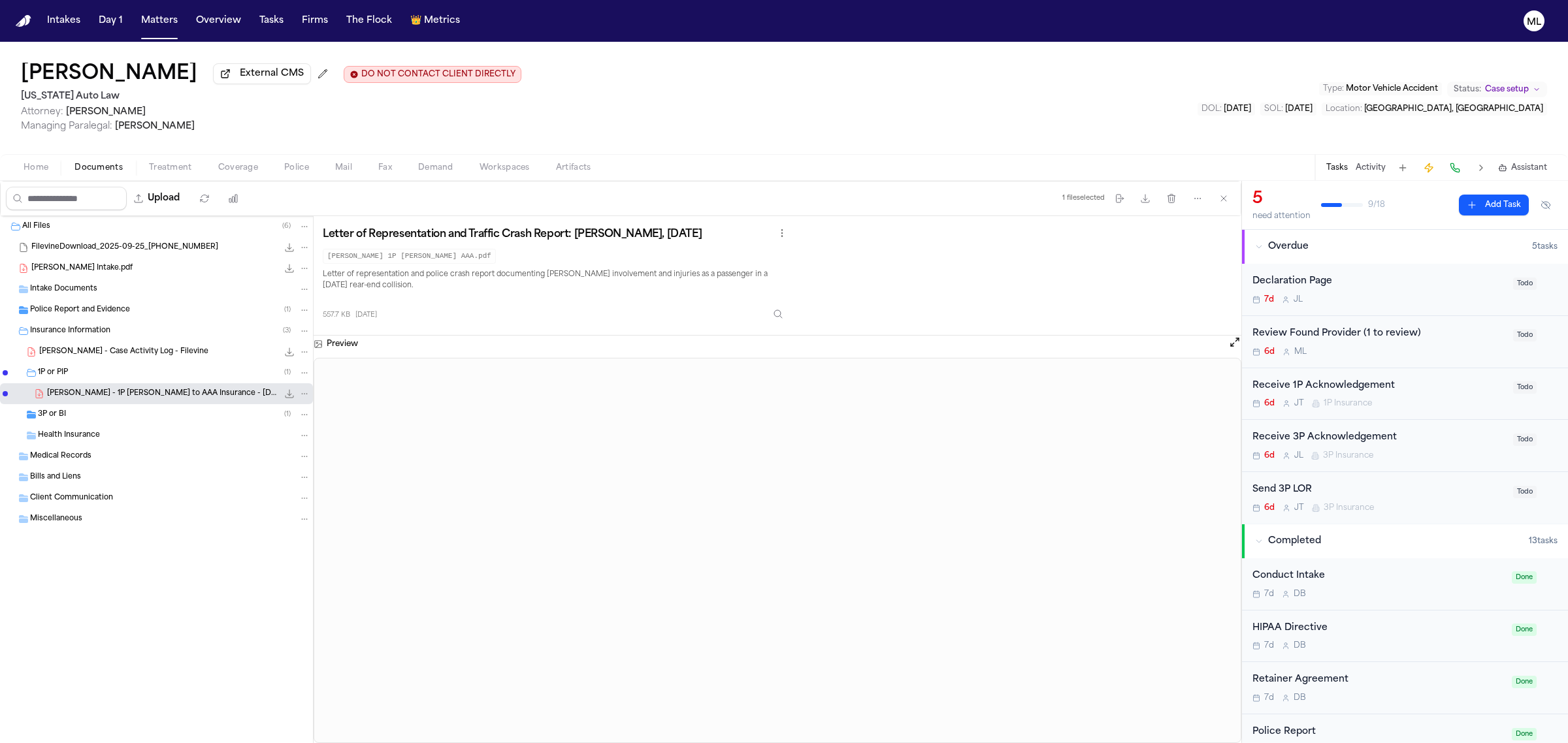
click at [288, 394] on icon "File: J. Roach - 1P LOR to AAA Insurance - 9.24.25 and MSP Police Report - 9.7.…" at bounding box center [289, 394] width 10 height 10
